Goal: Task Accomplishment & Management: Complete application form

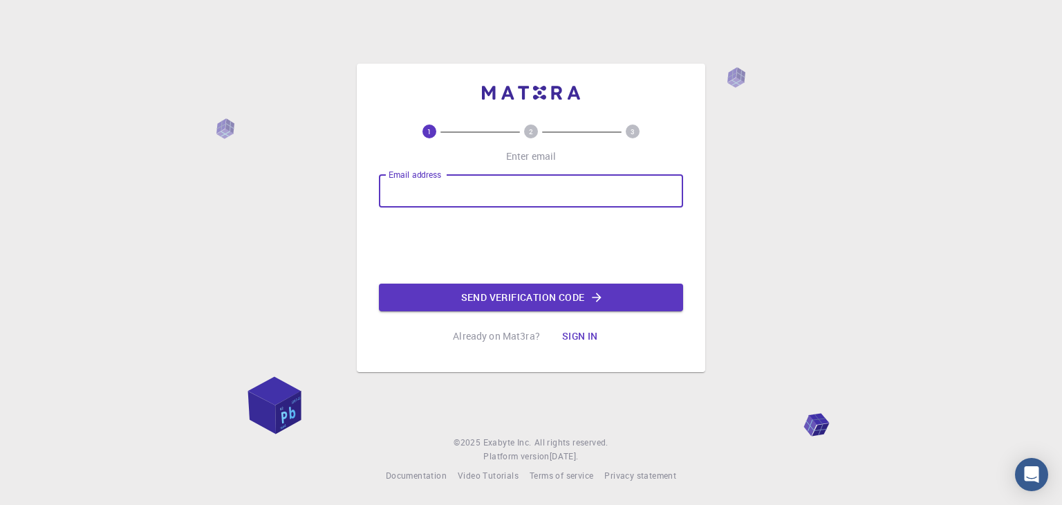
type input "[EMAIL_ADDRESS][DOMAIN_NAME]"
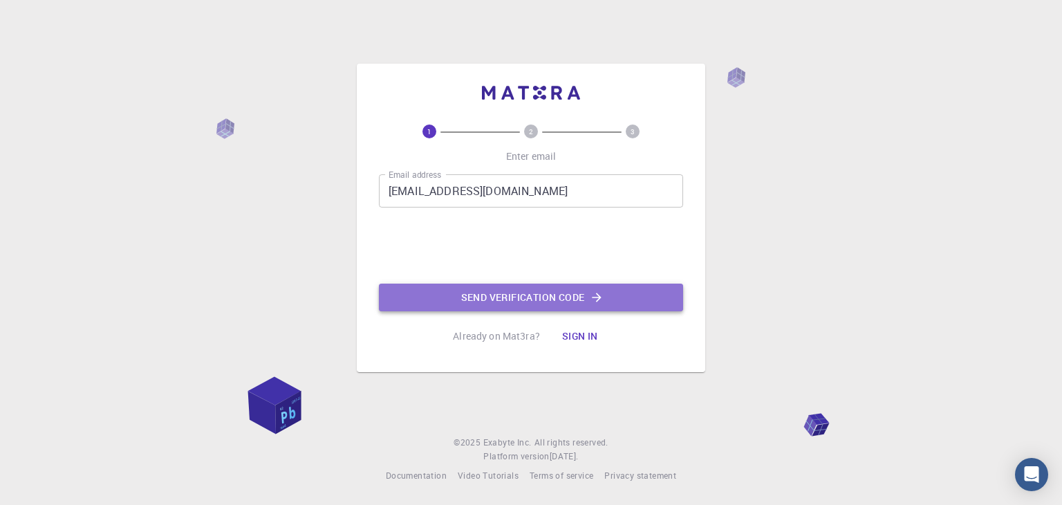
click at [450, 288] on button "Send verification code" at bounding box center [531, 297] width 304 height 28
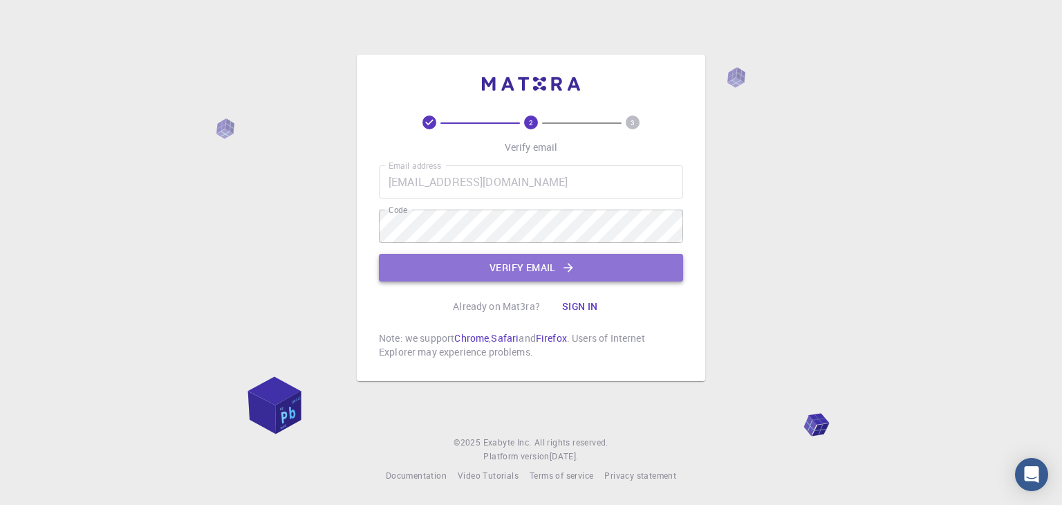
click at [529, 265] on button "Verify email" at bounding box center [531, 268] width 304 height 28
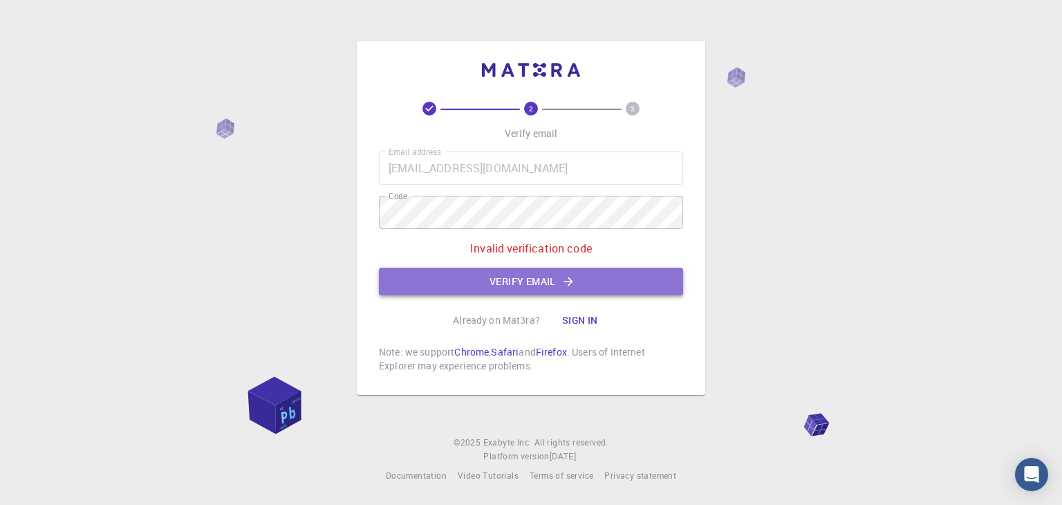
click at [487, 288] on button "Verify email" at bounding box center [531, 281] width 304 height 28
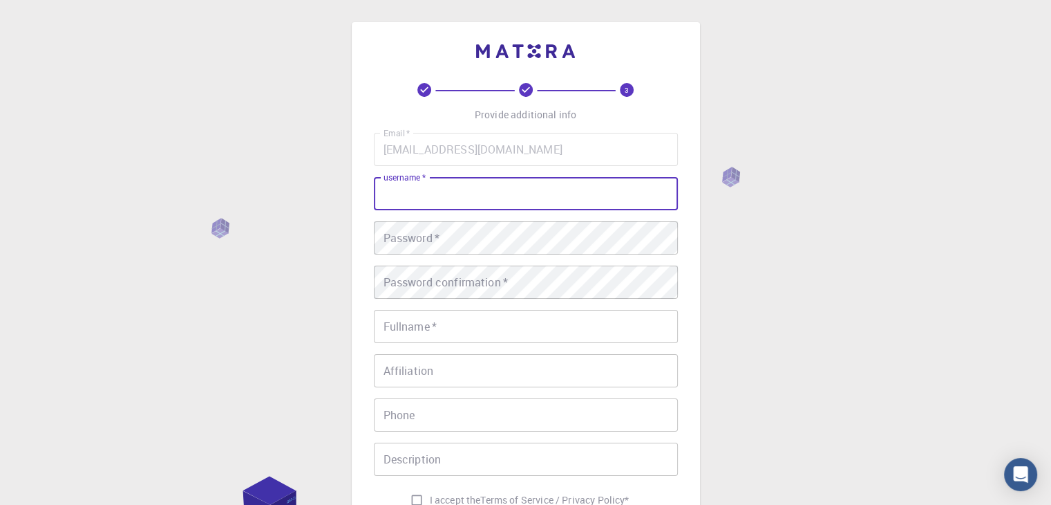
click at [509, 181] on input "username   *" at bounding box center [526, 193] width 304 height 33
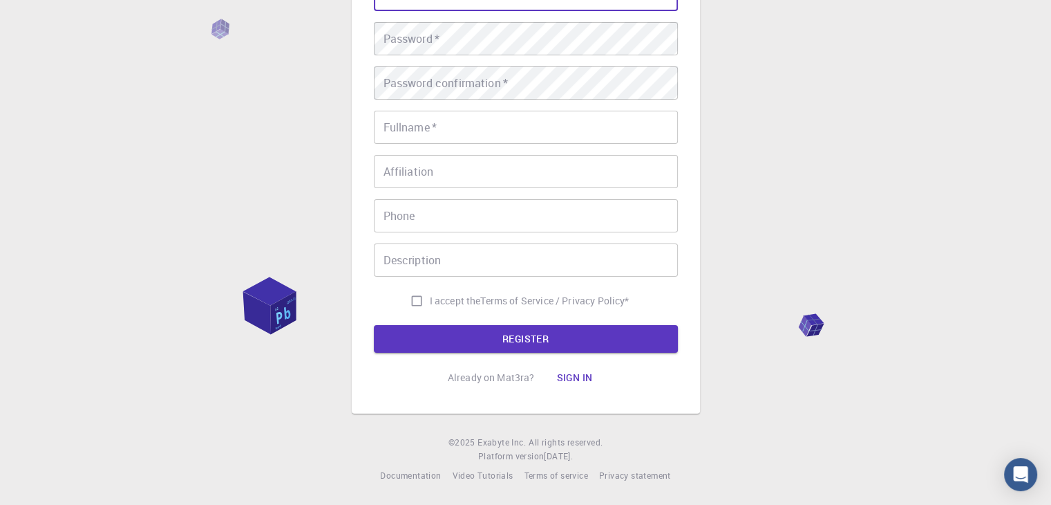
scroll to position [131, 0]
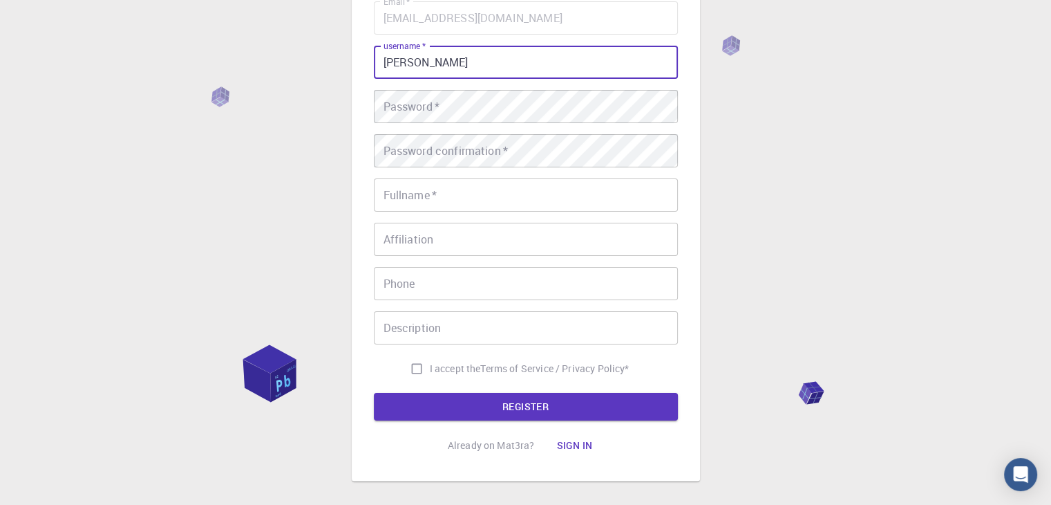
type input "[PERSON_NAME]"
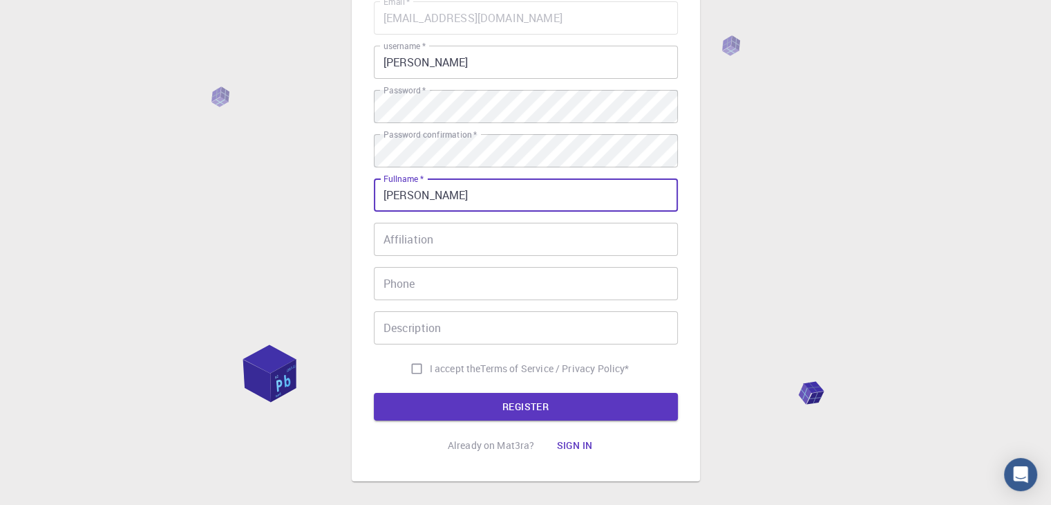
type input "[PERSON_NAME]"
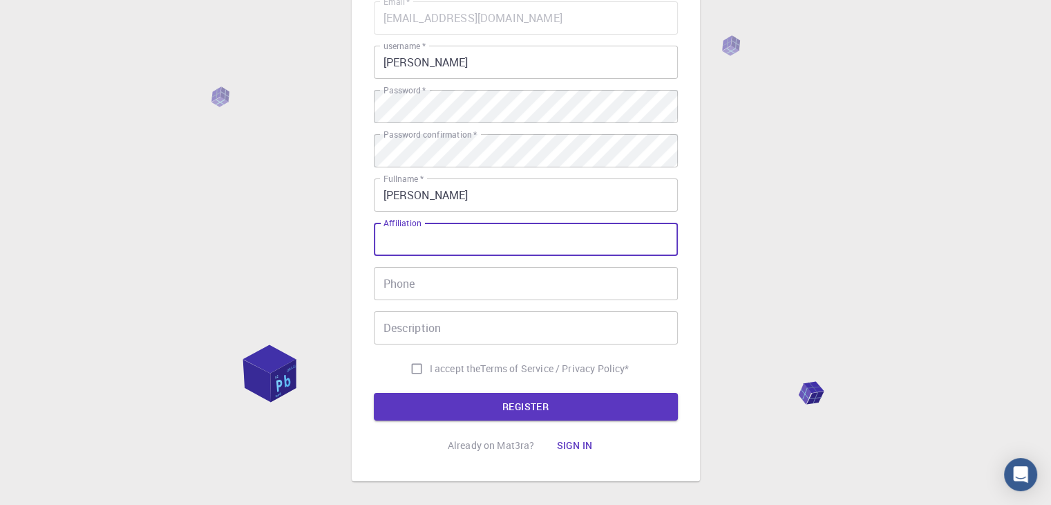
click at [597, 243] on input "Affiliation" at bounding box center [526, 239] width 304 height 33
type input "jntu"
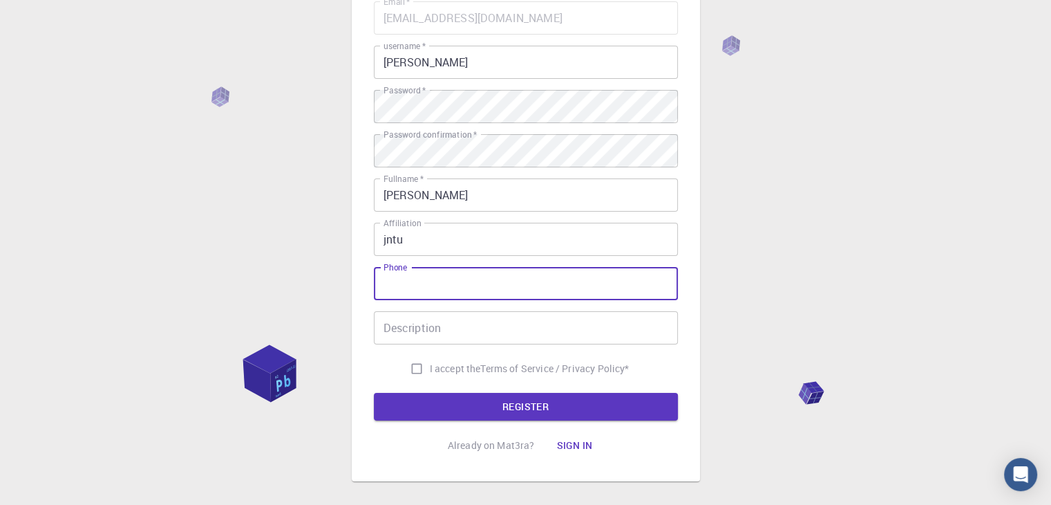
click at [586, 290] on input "Phone" at bounding box center [526, 283] width 304 height 33
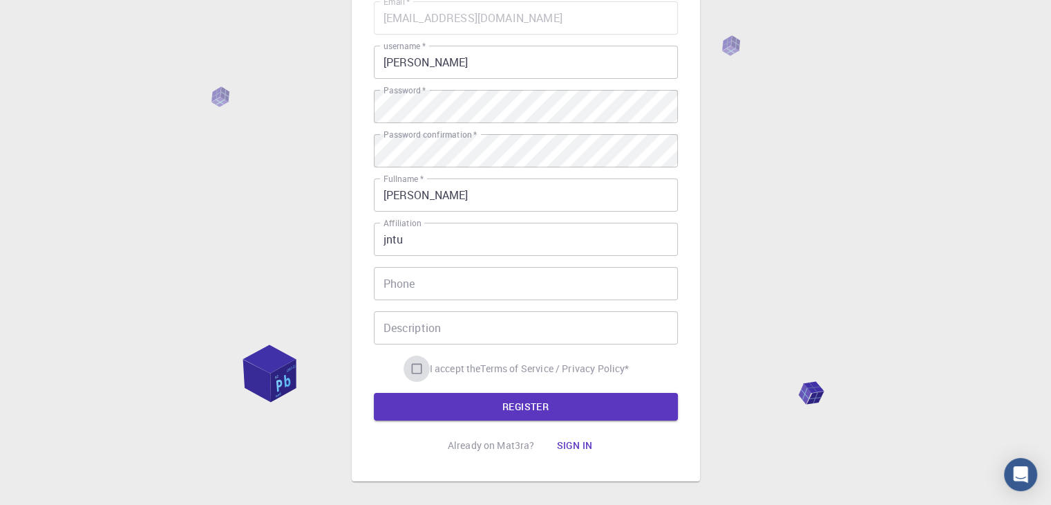
click at [417, 363] on input "I accept the Terms of Service / Privacy Policy *" at bounding box center [417, 368] width 26 height 26
checkbox input "true"
click at [438, 245] on input "jntu" at bounding box center [526, 239] width 304 height 33
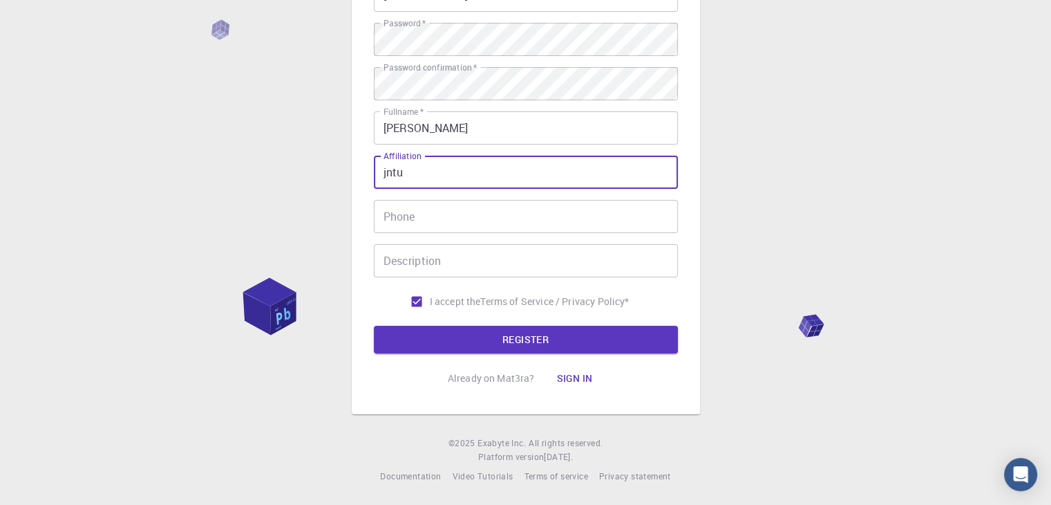
scroll to position [199, 0]
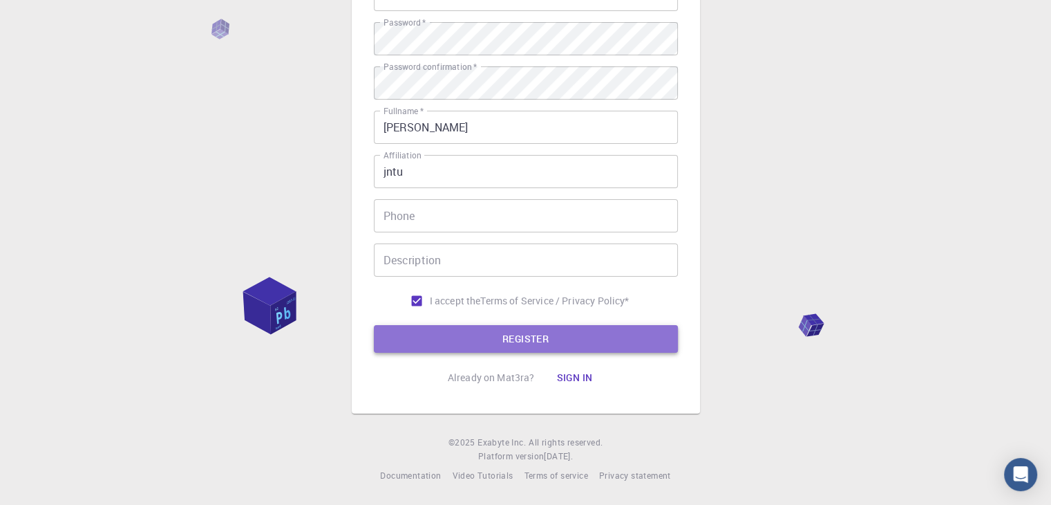
click at [453, 344] on button "REGISTER" at bounding box center [526, 339] width 304 height 28
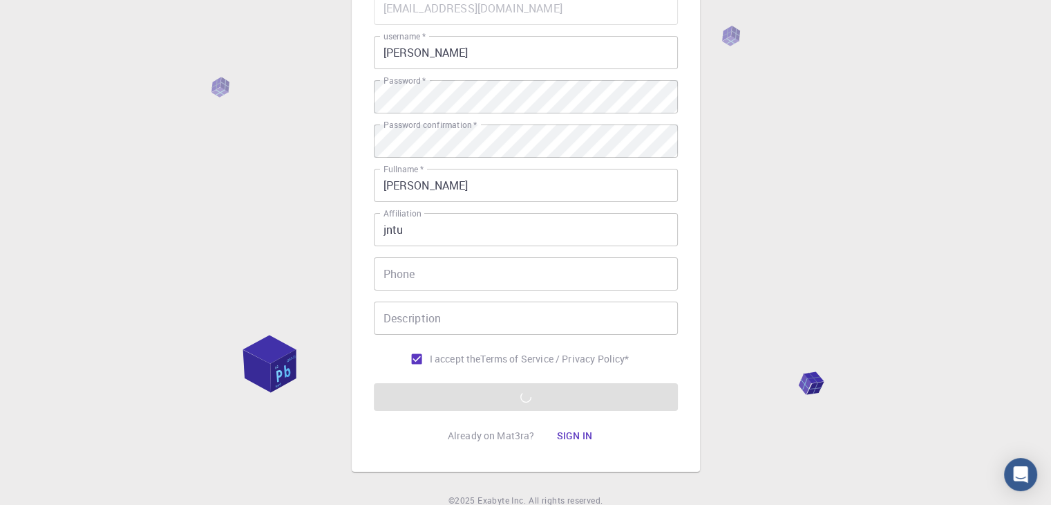
scroll to position [141, 0]
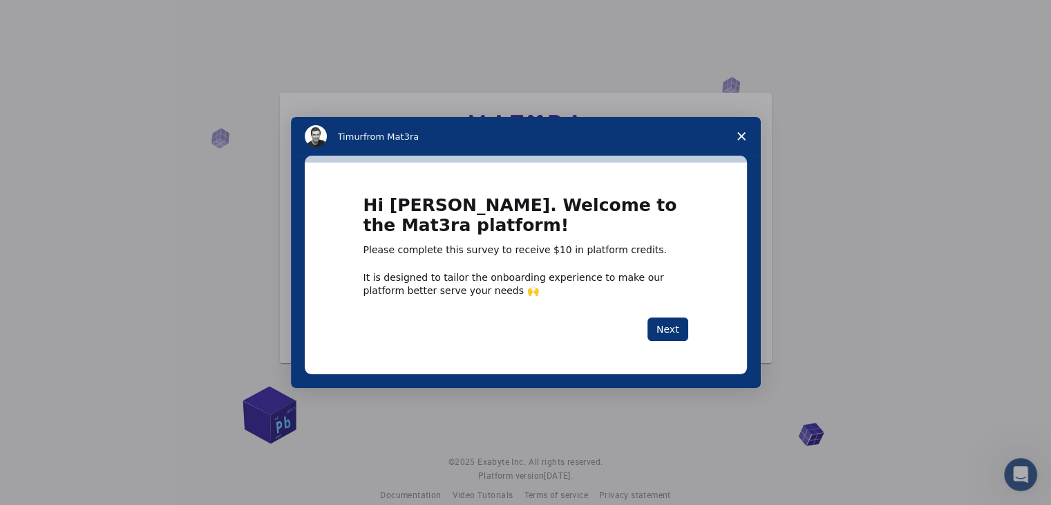
click at [738, 138] on icon "Close survey" at bounding box center [741, 136] width 8 height 8
